Goal: Task Accomplishment & Management: Use online tool/utility

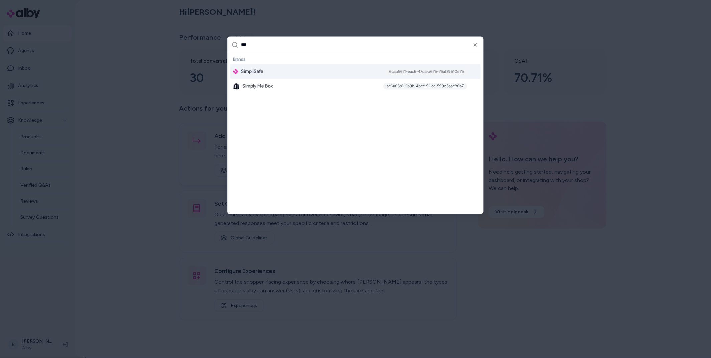
type input "****"
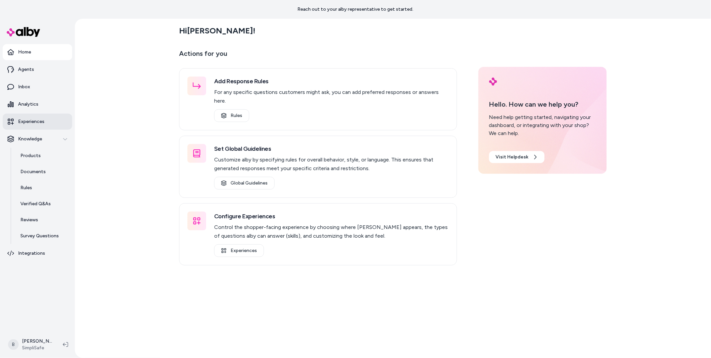
click at [30, 124] on p "Experiences" at bounding box center [31, 121] width 26 height 7
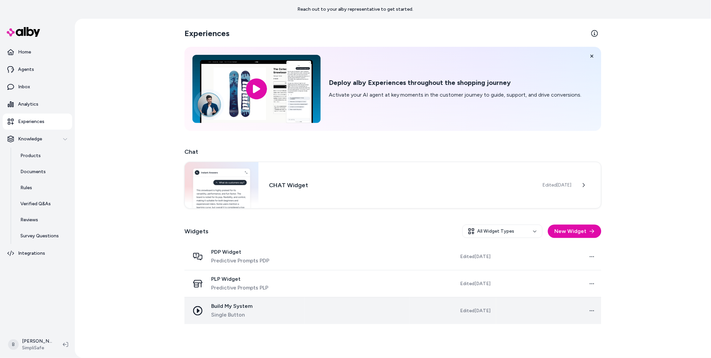
click at [259, 311] on div "Build My System Single Button" at bounding box center [244, 311] width 109 height 16
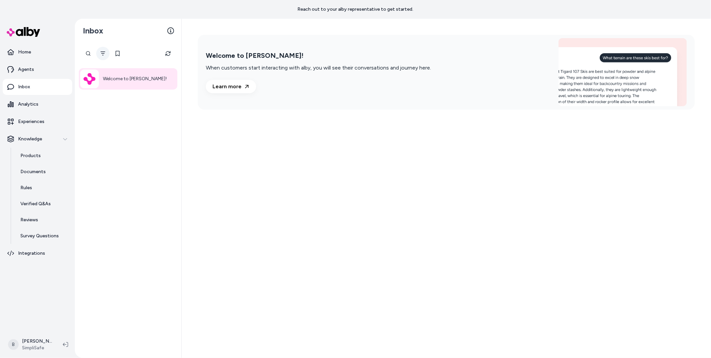
click at [103, 55] on icon "Filter" at bounding box center [103, 53] width 5 height 4
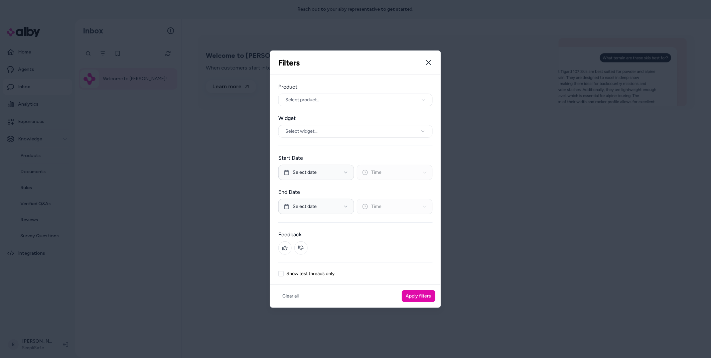
click at [308, 271] on label "Show test threads only" at bounding box center [311, 273] width 48 height 5
click at [284, 271] on button "Show test threads only" at bounding box center [280, 273] width 5 height 5
click at [406, 293] on button "Apply filters" at bounding box center [418, 296] width 33 height 12
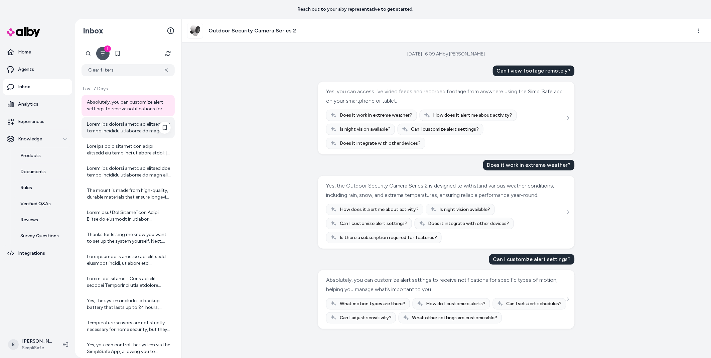
click at [125, 127] on div at bounding box center [129, 127] width 84 height 13
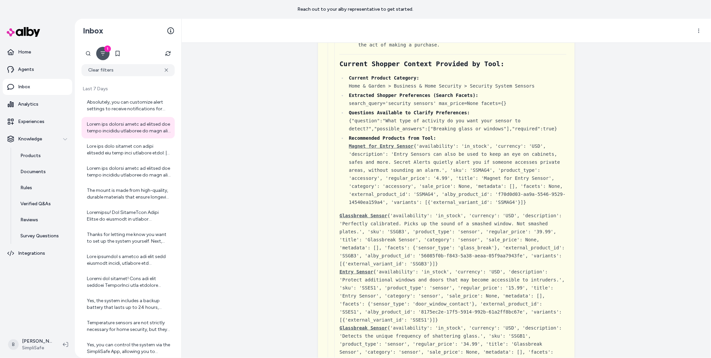
scroll to position [827, 0]
